Goal: Check status

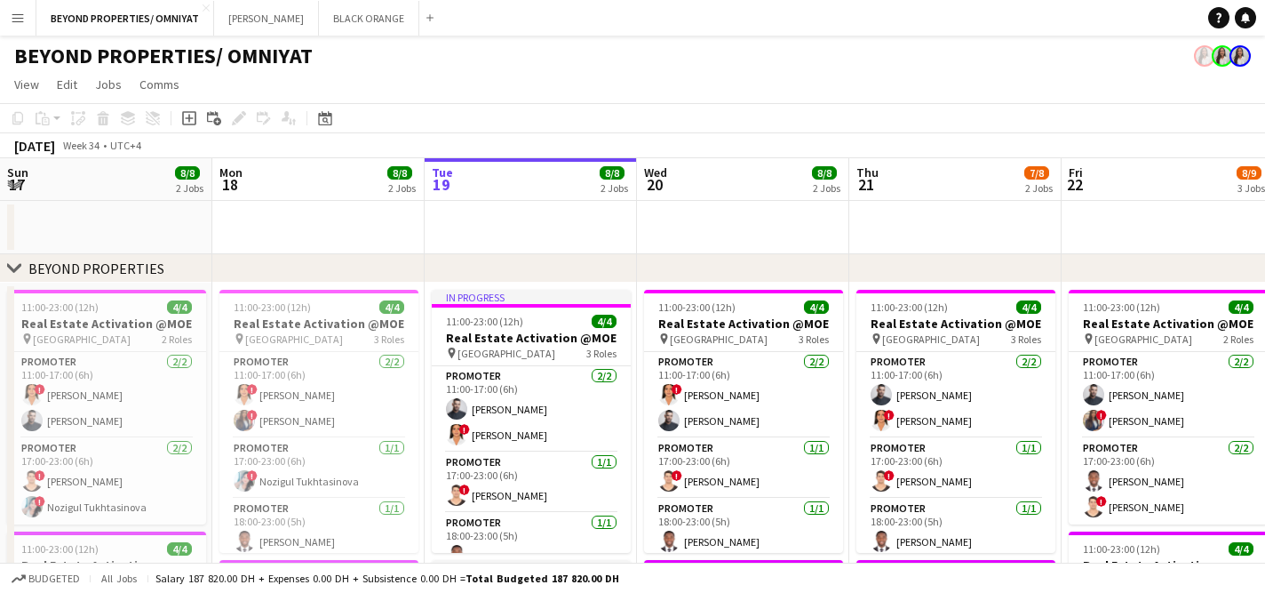
scroll to position [0, 492]
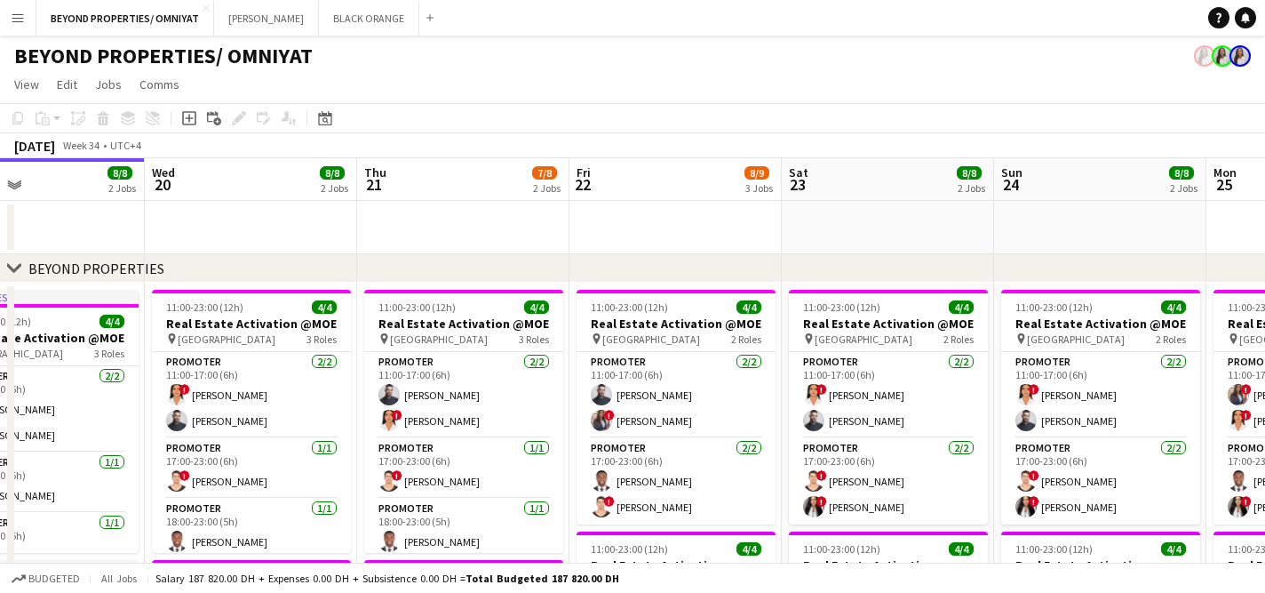
click at [20, 25] on button "Menu" at bounding box center [18, 18] width 36 height 36
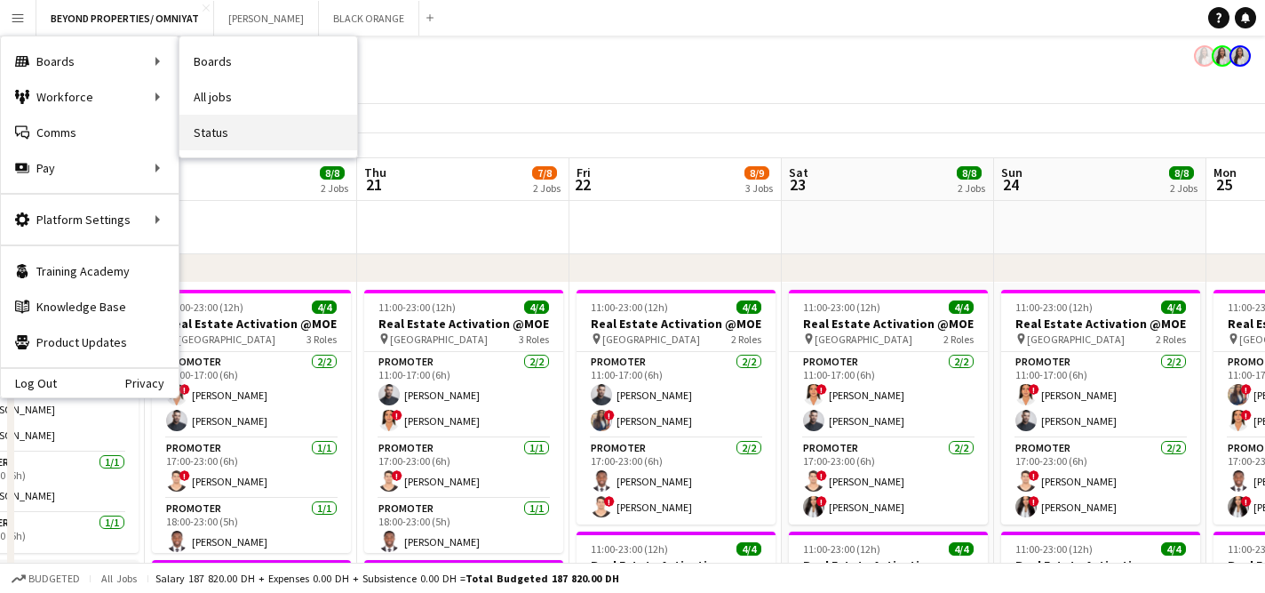
click at [206, 136] on link "Status" at bounding box center [268, 133] width 178 height 36
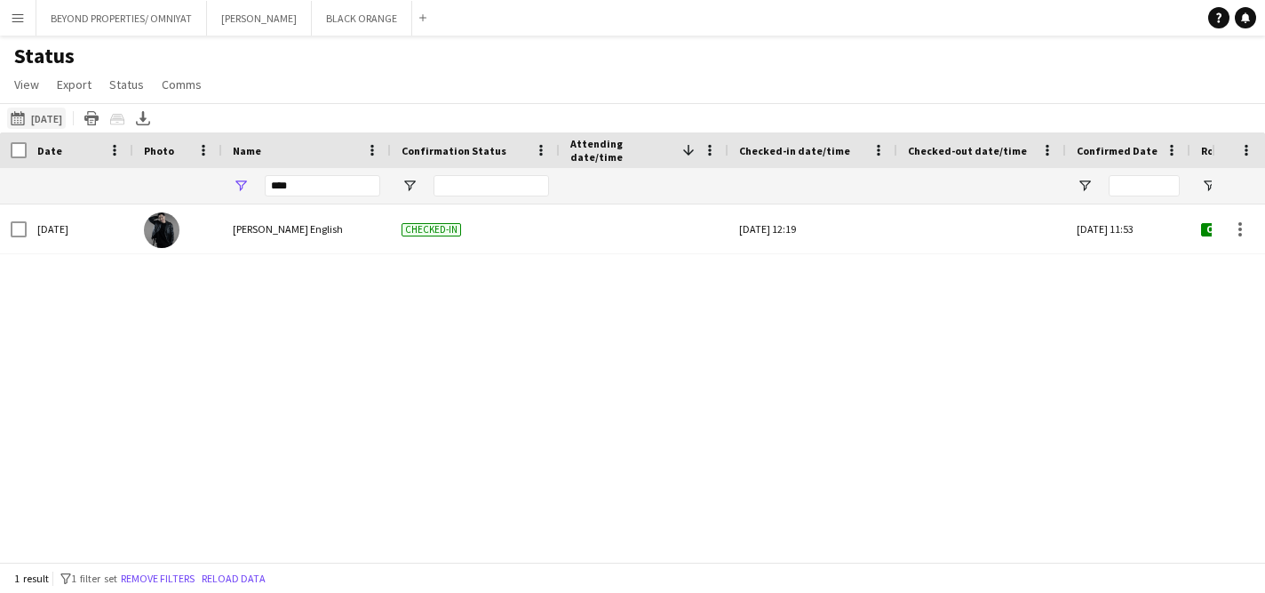
click at [34, 115] on button "19-08-2025 to 25-08-2025 09-08-2025" at bounding box center [36, 118] width 59 height 21
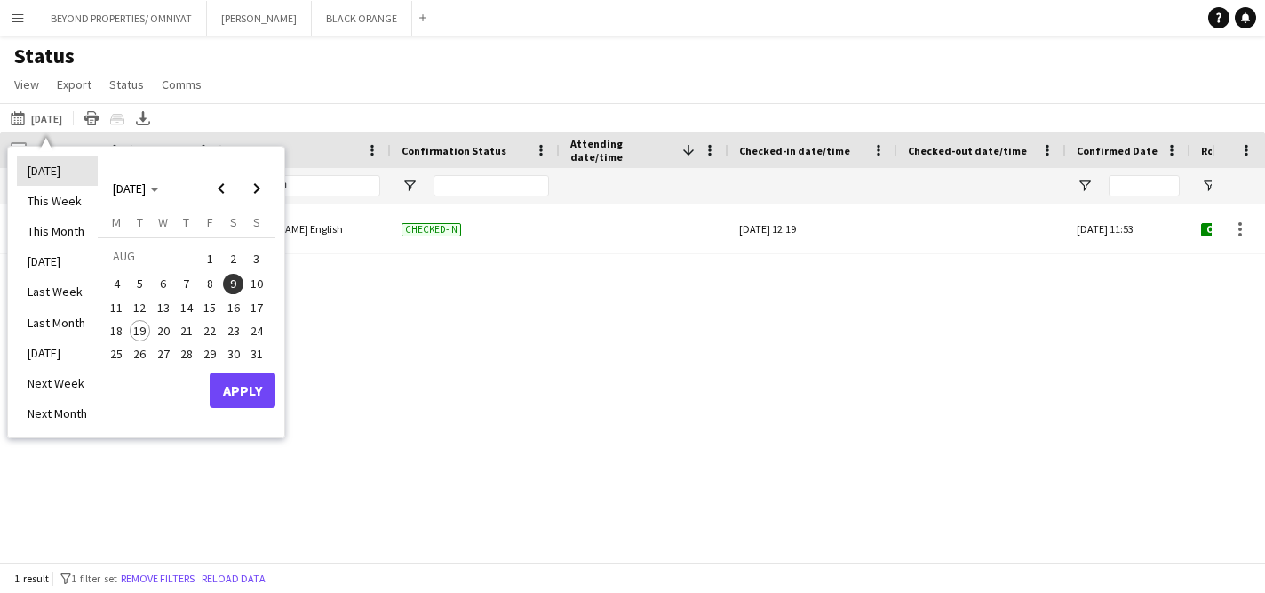
click at [50, 175] on li "[DATE]" at bounding box center [57, 170] width 81 height 30
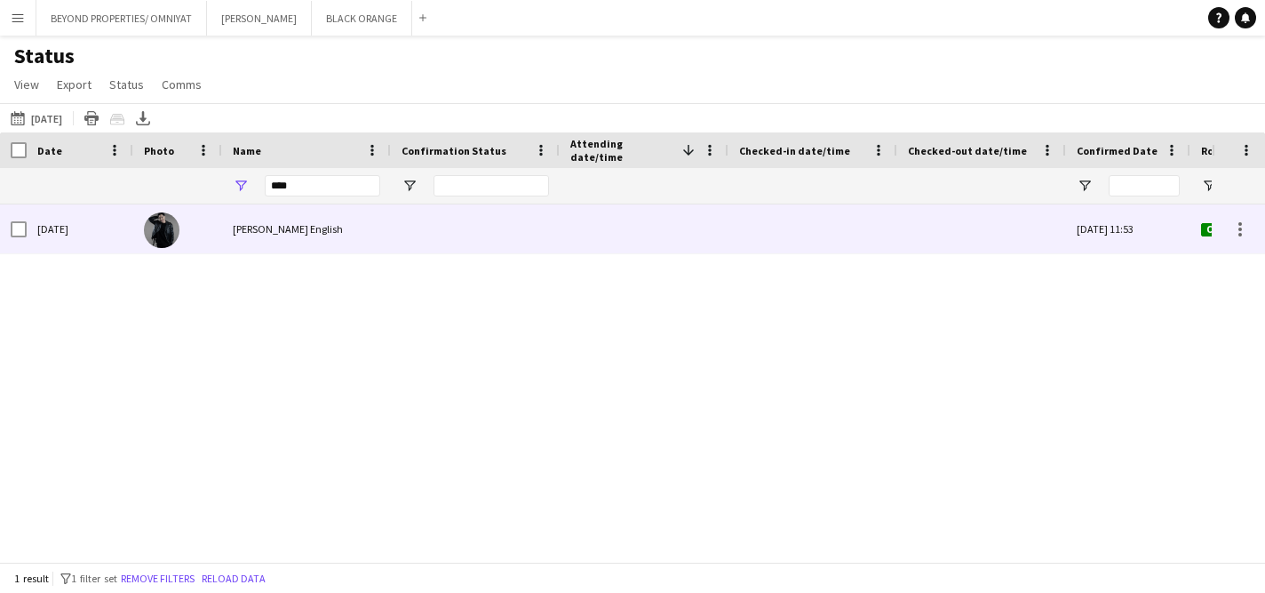
click at [458, 230] on div at bounding box center [475, 228] width 169 height 49
